Goal: Information Seeking & Learning: Find specific fact

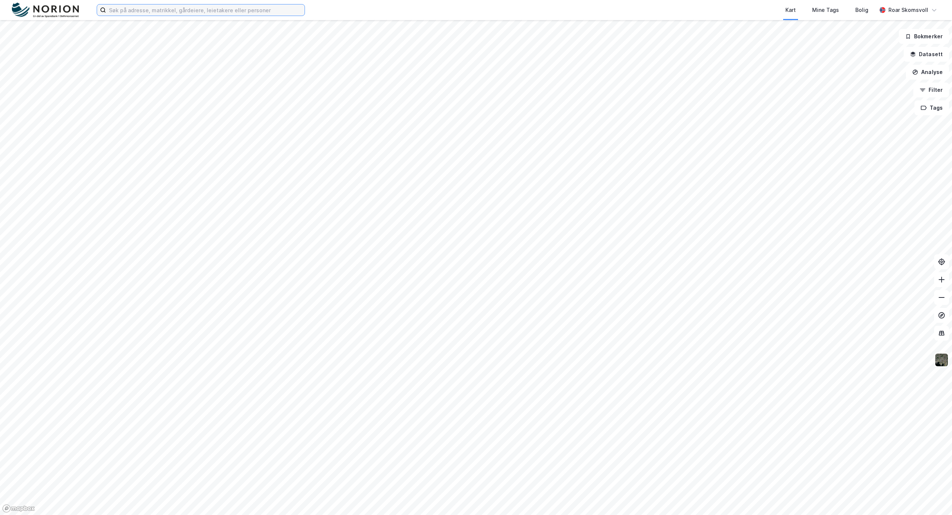
click at [136, 10] on input at bounding box center [205, 9] width 198 height 11
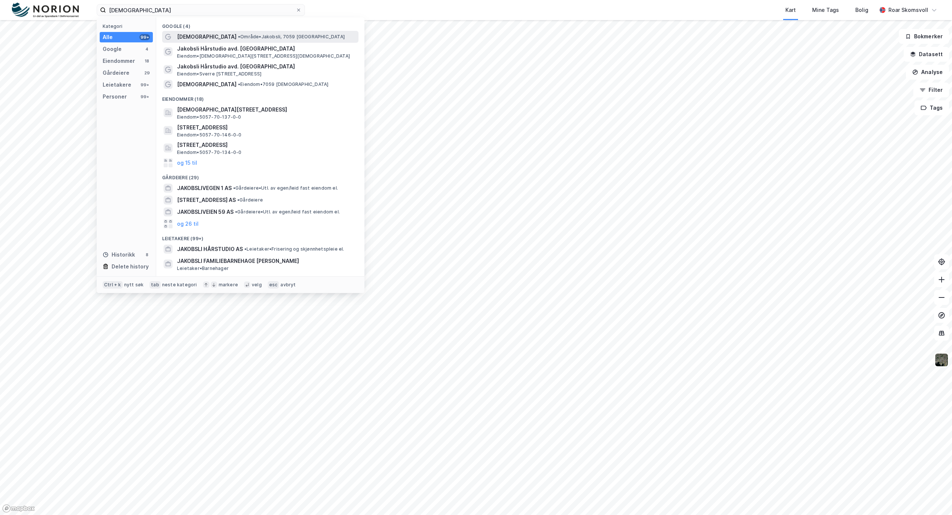
click at [187, 36] on span "[DEMOGRAPHIC_DATA]" at bounding box center [206, 36] width 59 height 9
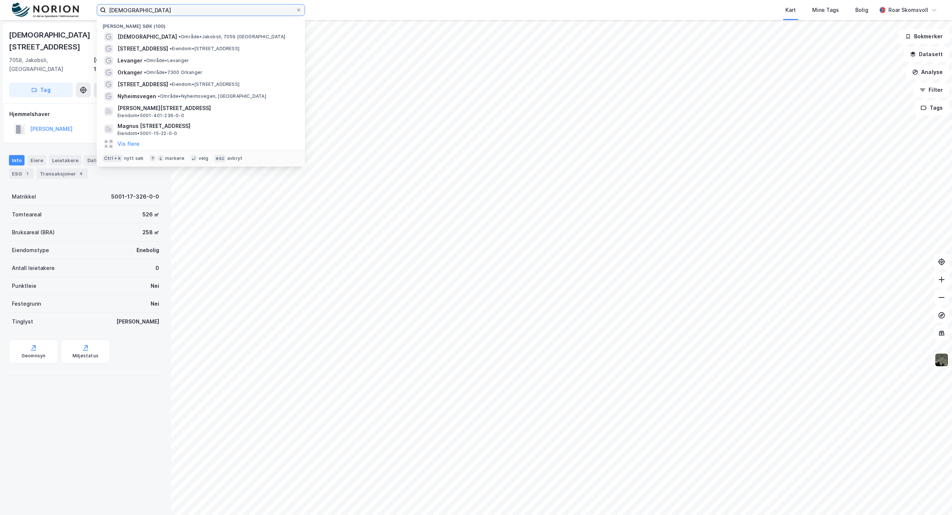
click at [258, 15] on input "[DEMOGRAPHIC_DATA]" at bounding box center [201, 9] width 190 height 11
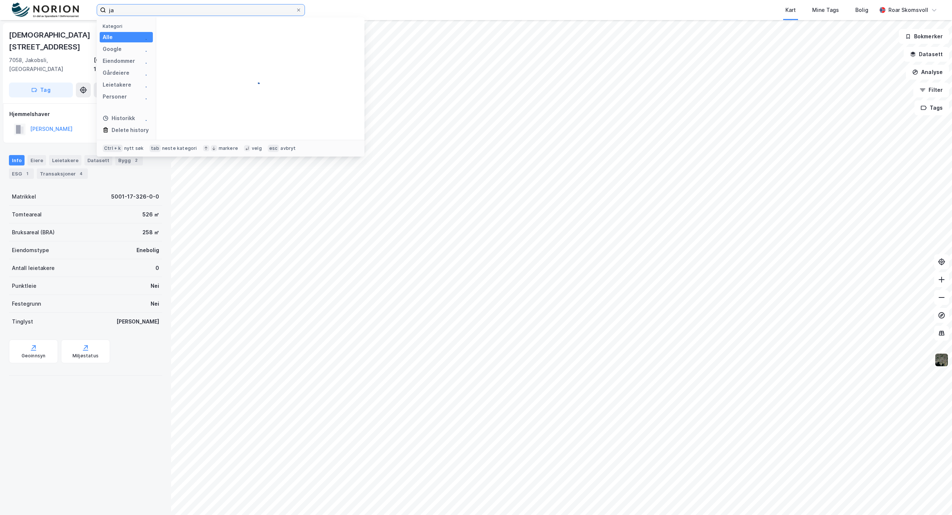
type input "j"
type input "venusvegen 3 b"
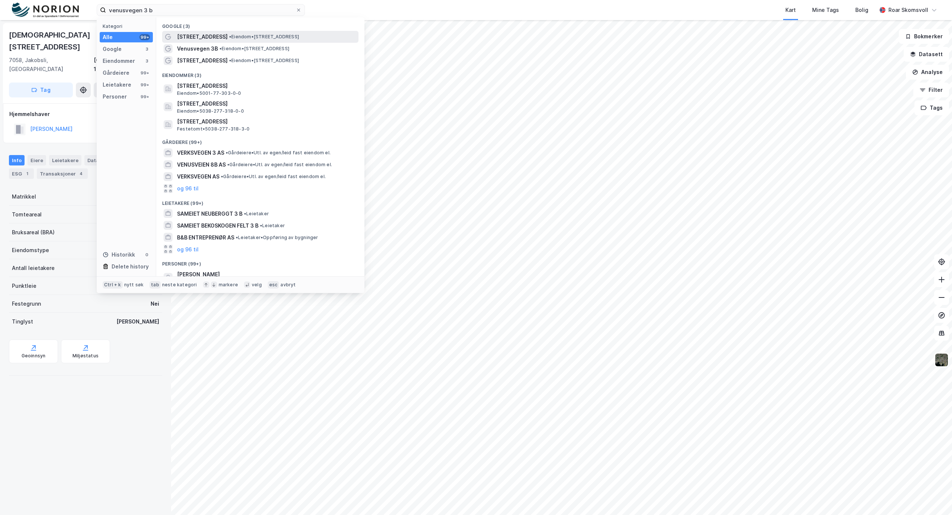
click at [210, 38] on span "[STREET_ADDRESS]" at bounding box center [202, 36] width 51 height 9
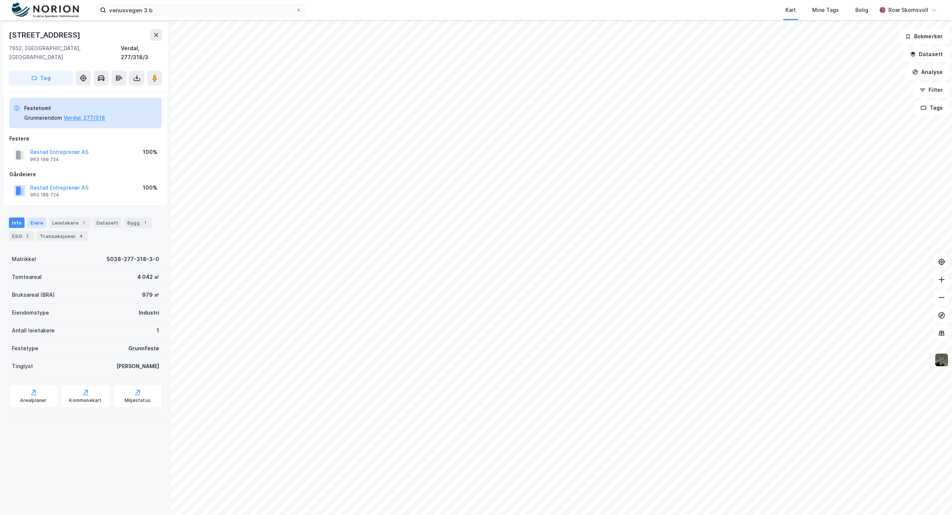
click at [38, 217] on div "Eiere" at bounding box center [37, 222] width 19 height 10
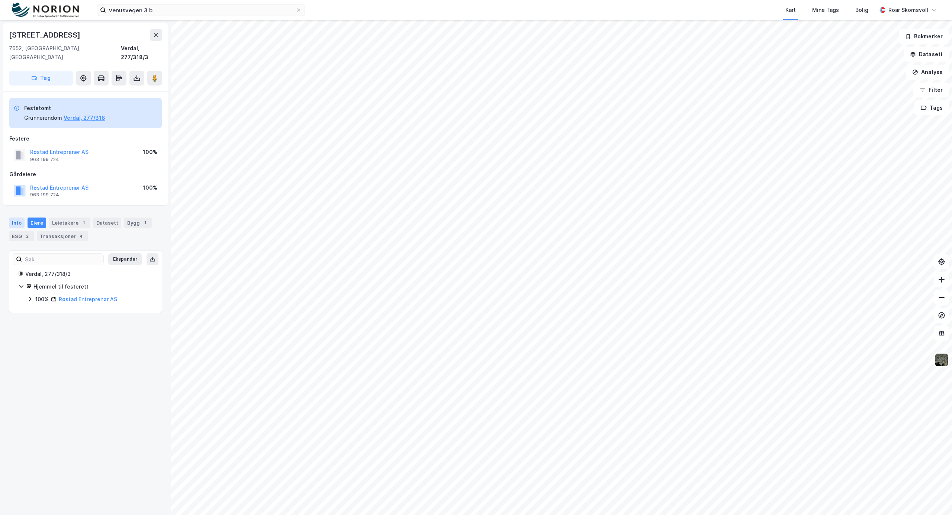
click at [18, 217] on div "Info" at bounding box center [17, 222] width 16 height 10
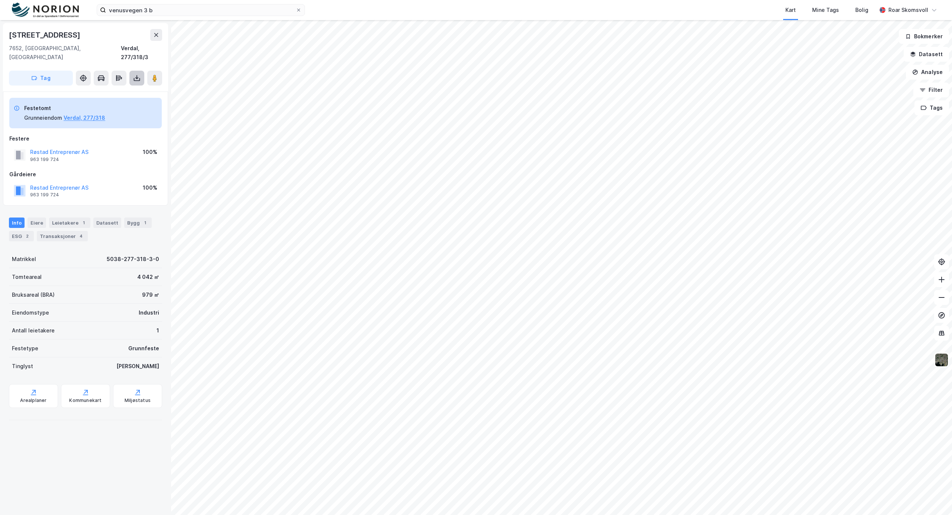
click at [130, 71] on button at bounding box center [136, 78] width 15 height 15
click at [110, 136] on div "Festere Røstad Entreprenør AS 963 199 724 100%" at bounding box center [85, 149] width 152 height 30
click at [107, 217] on div "Datasett" at bounding box center [107, 222] width 28 height 10
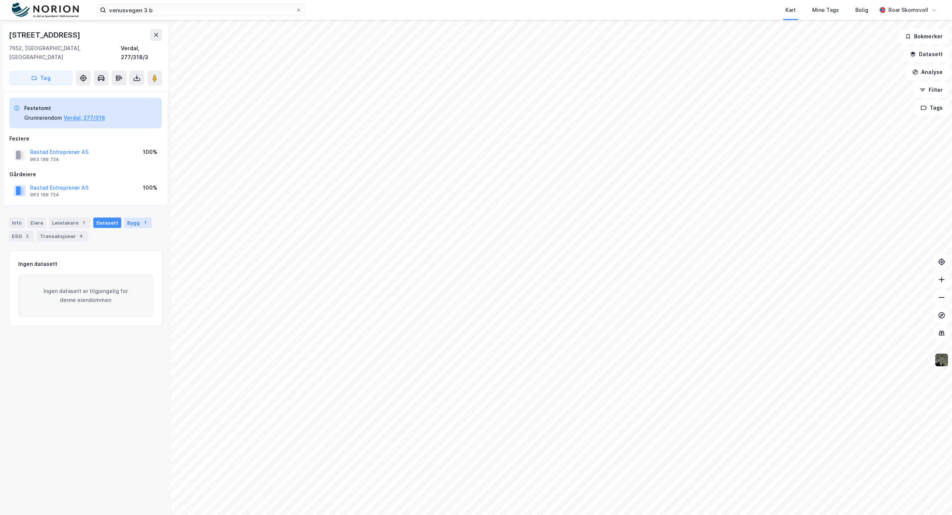
click at [124, 217] on div "Bygg 1" at bounding box center [138, 222] width 28 height 10
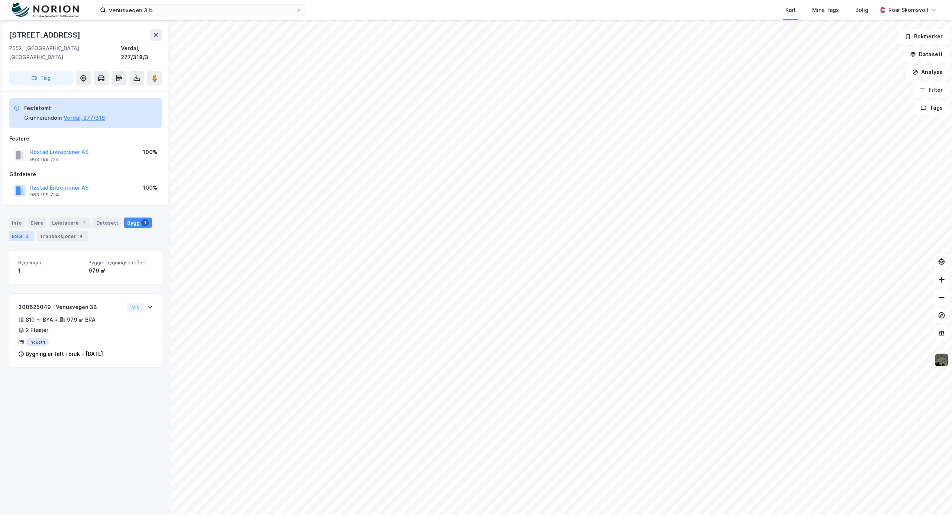
click at [19, 231] on div "ESG 2" at bounding box center [21, 236] width 25 height 10
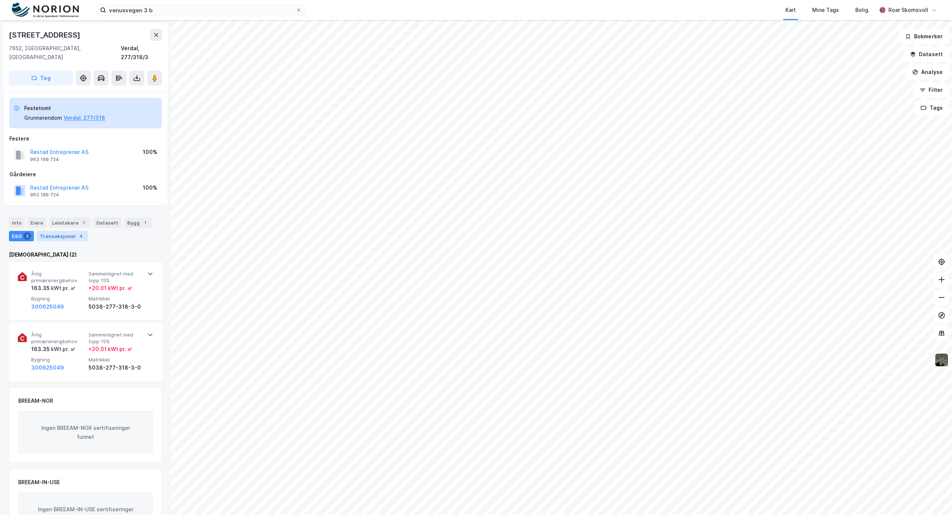
click at [68, 231] on div "Transaksjoner 4" at bounding box center [62, 236] width 51 height 10
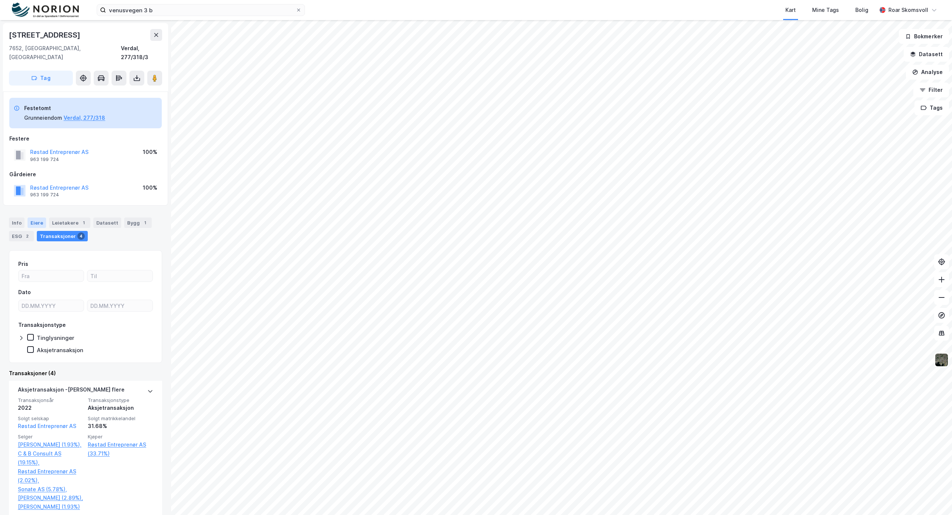
click at [36, 217] on div "Eiere" at bounding box center [37, 222] width 19 height 10
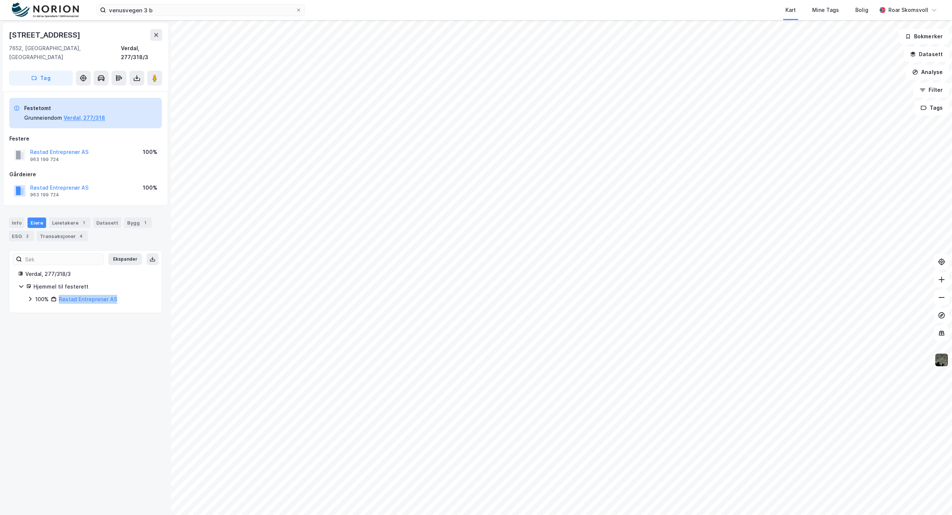
drag, startPoint x: 127, startPoint y: 293, endPoint x: 56, endPoint y: 292, distance: 70.3
click at [56, 295] on div "100% Røstad Entreprenør AS" at bounding box center [93, 299] width 117 height 9
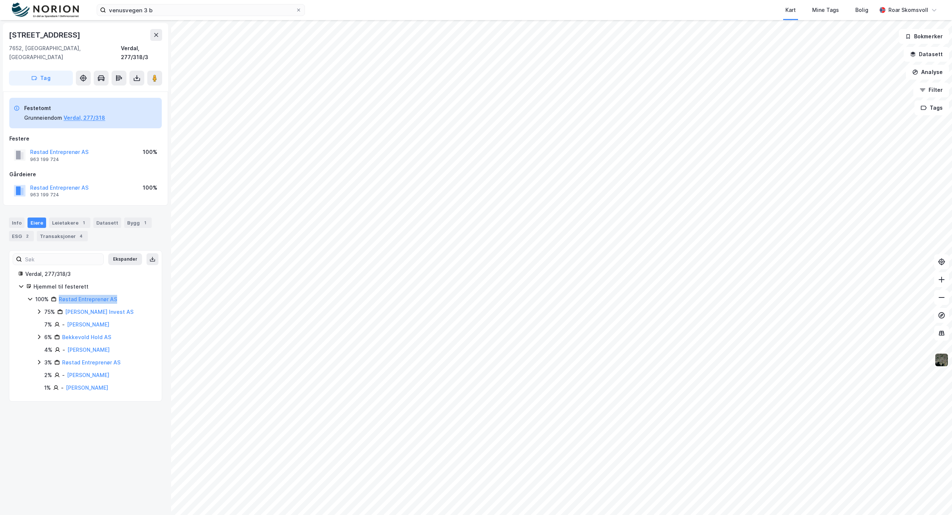
copy link "Røstad Entreprenør AS"
